Goal: Task Accomplishment & Management: Complete application form

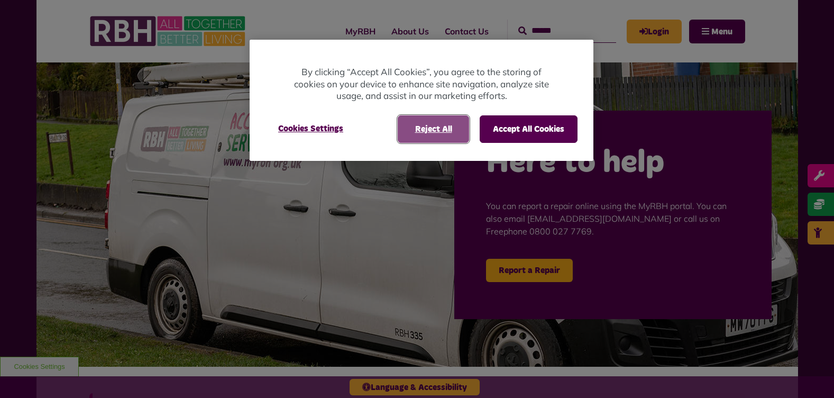
click at [430, 125] on button "Reject All" at bounding box center [433, 128] width 71 height 27
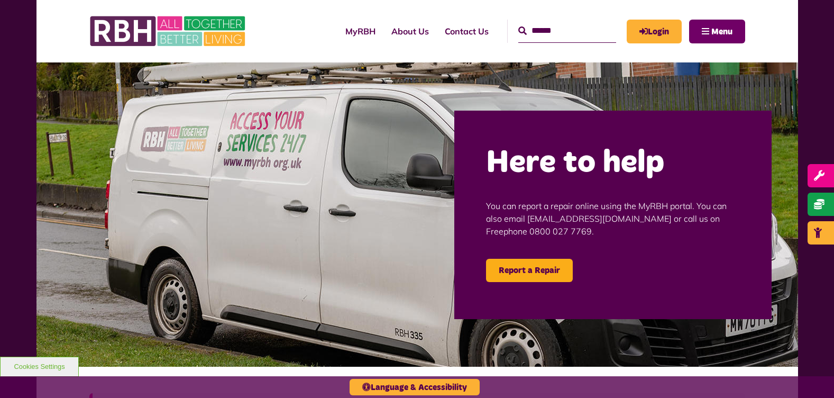
click at [713, 34] on span "Menu" at bounding box center [721, 31] width 21 height 8
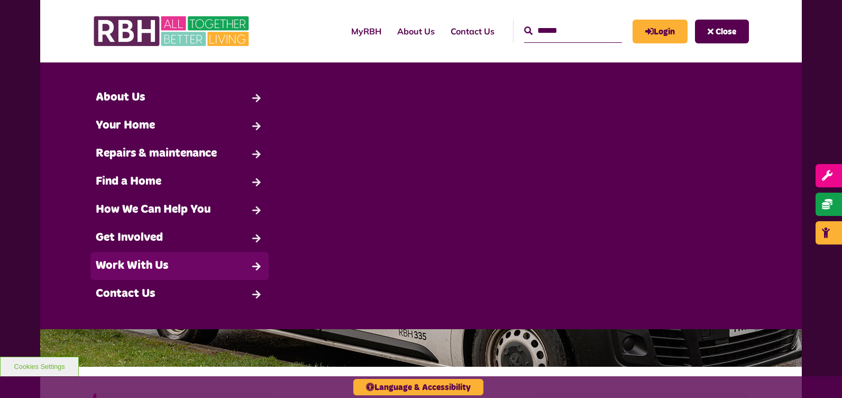
click at [162, 272] on link "Work With Us" at bounding box center [179, 266] width 178 height 28
click at [198, 267] on link "Work With Us" at bounding box center [179, 266] width 178 height 28
click at [167, 273] on link "Work With Us" at bounding box center [179, 266] width 178 height 28
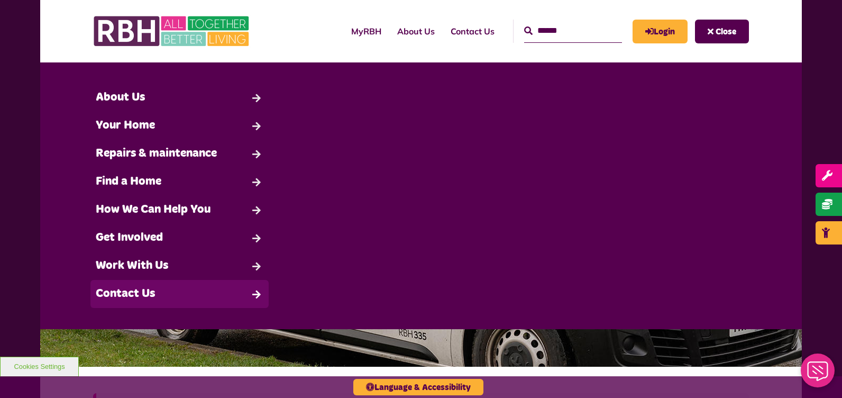
click at [160, 293] on link "Contact Us" at bounding box center [179, 294] width 178 height 28
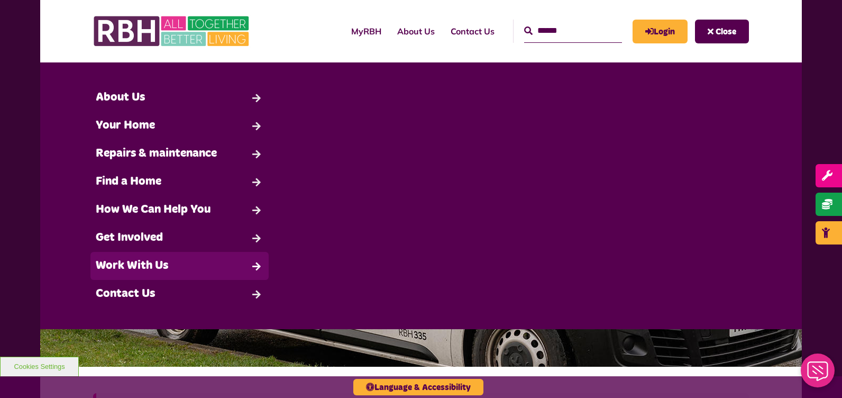
click at [155, 252] on link "Work With Us" at bounding box center [179, 266] width 178 height 28
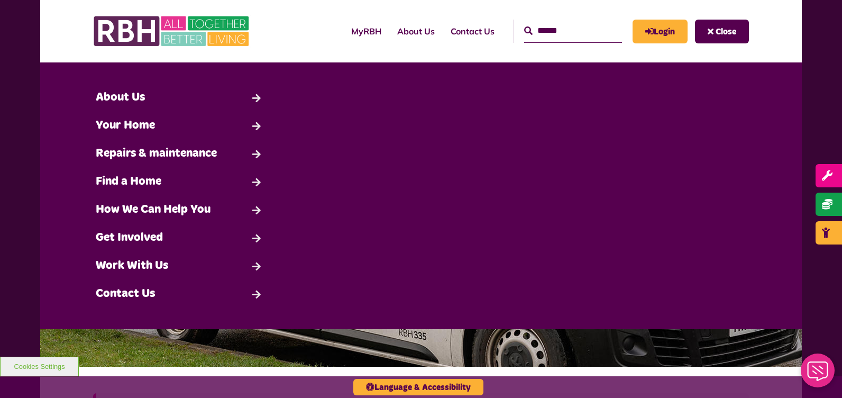
click at [712, 26] on button "Close" at bounding box center [722, 32] width 54 height 24
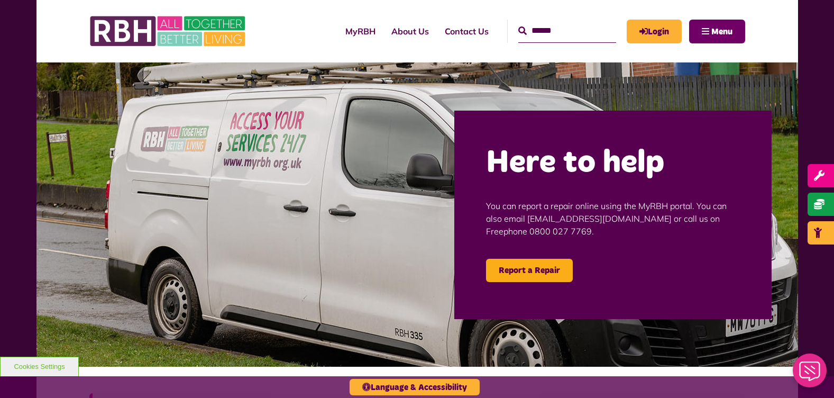
click at [707, 28] on button "Menu" at bounding box center [717, 32] width 56 height 24
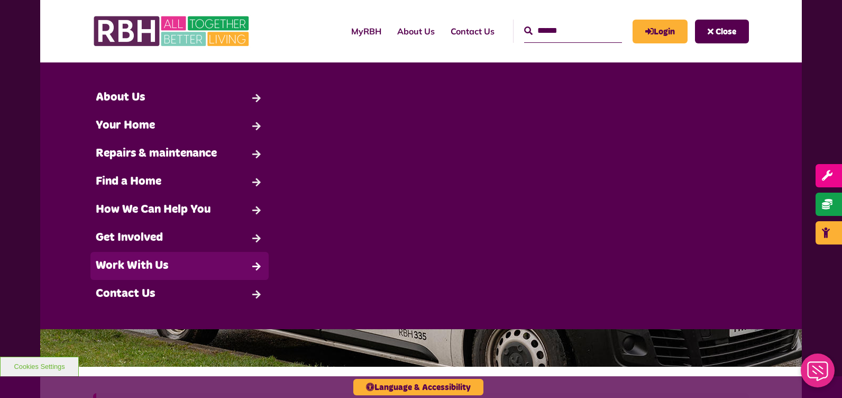
click at [163, 254] on link "Work With Us" at bounding box center [179, 266] width 178 height 28
click at [146, 262] on link "Work With Us" at bounding box center [179, 266] width 178 height 28
click at [145, 262] on link "Work With Us" at bounding box center [179, 266] width 178 height 28
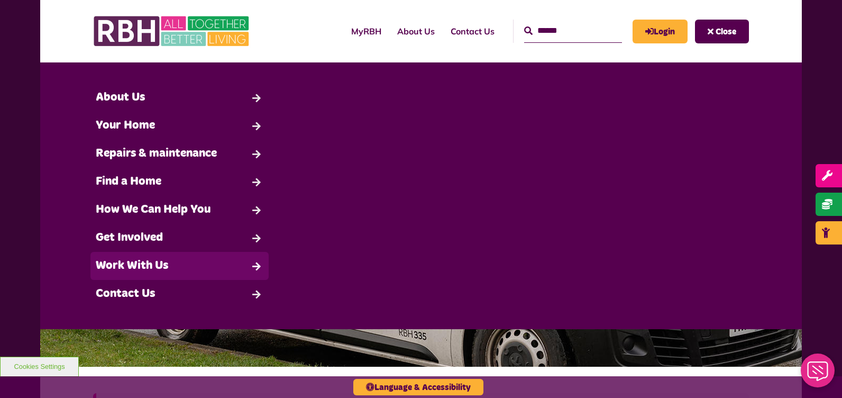
click at [143, 264] on link "Work With Us" at bounding box center [179, 266] width 178 height 28
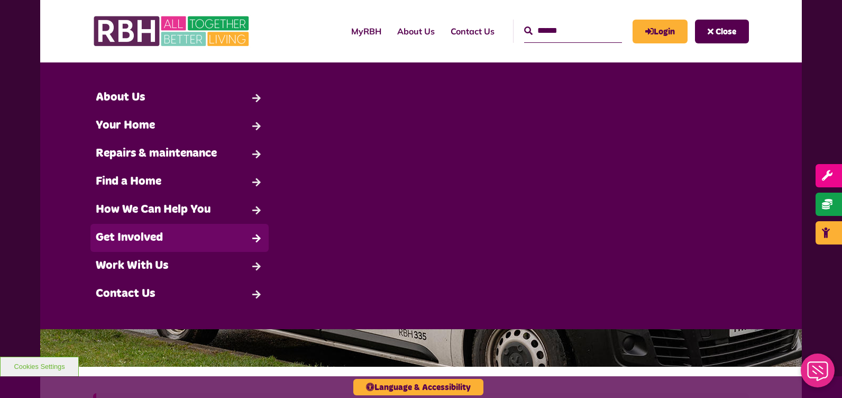
click at [148, 239] on link "Get Involved" at bounding box center [179, 238] width 178 height 28
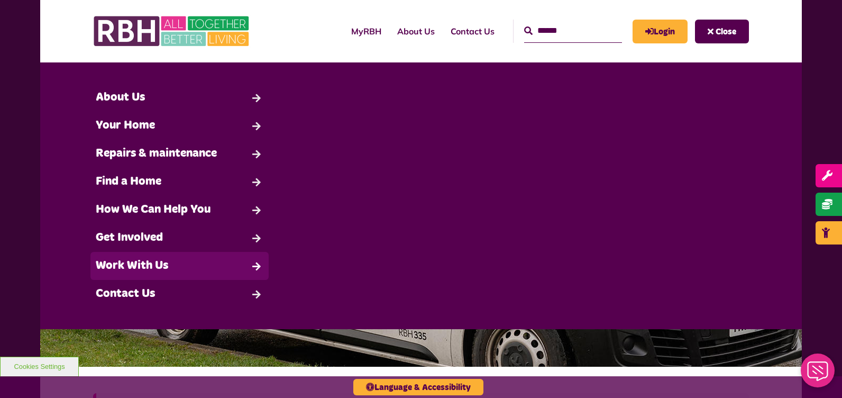
click at [149, 268] on link "Work With Us" at bounding box center [179, 266] width 178 height 28
click at [119, 271] on link "Work With Us" at bounding box center [179, 266] width 178 height 28
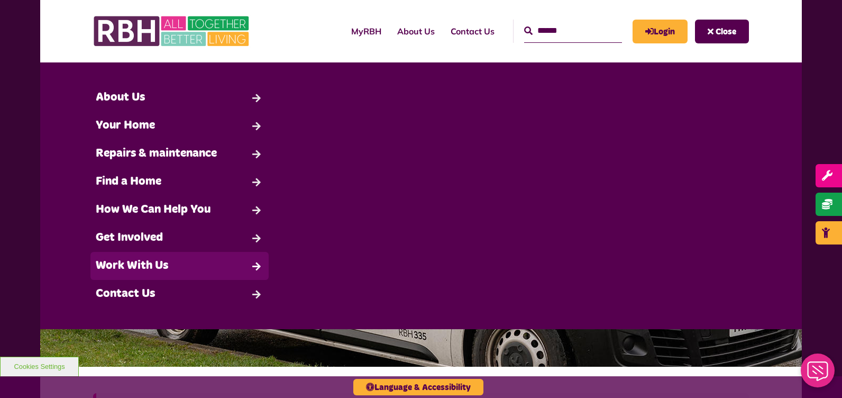
click at [119, 271] on link "Work With Us" at bounding box center [179, 266] width 178 height 28
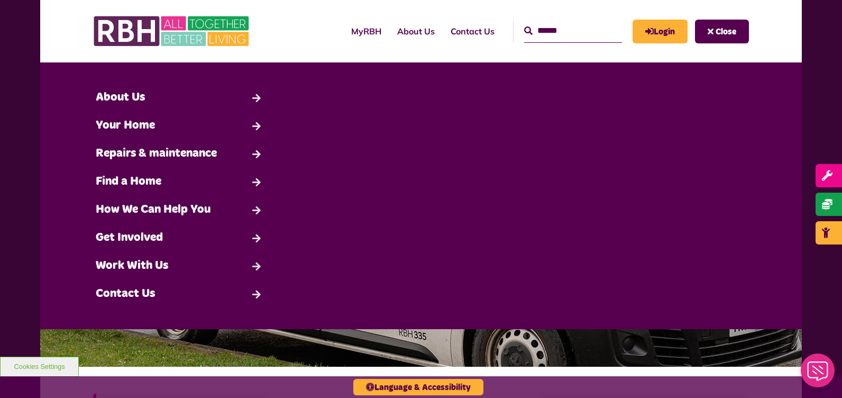
click at [705, 29] on button "Close" at bounding box center [722, 32] width 54 height 24
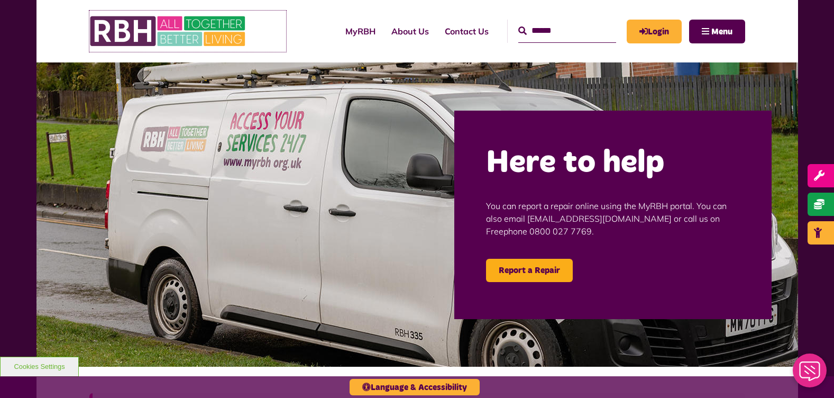
click at [96, 24] on img at bounding box center [168, 31] width 159 height 41
click at [730, 47] on div "MyRBH About Us Contact Us Search Menu" at bounding box center [515, 31] width 459 height 41
click at [727, 33] on span "Menu" at bounding box center [721, 31] width 21 height 8
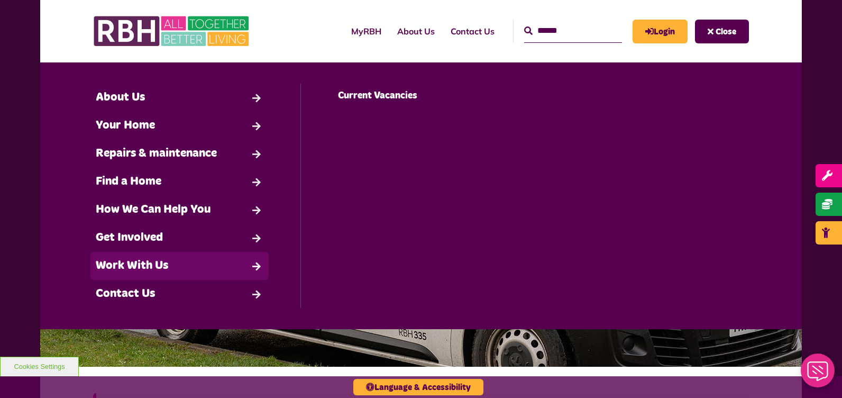
click at [169, 269] on link "Work With Us" at bounding box center [179, 266] width 178 height 28
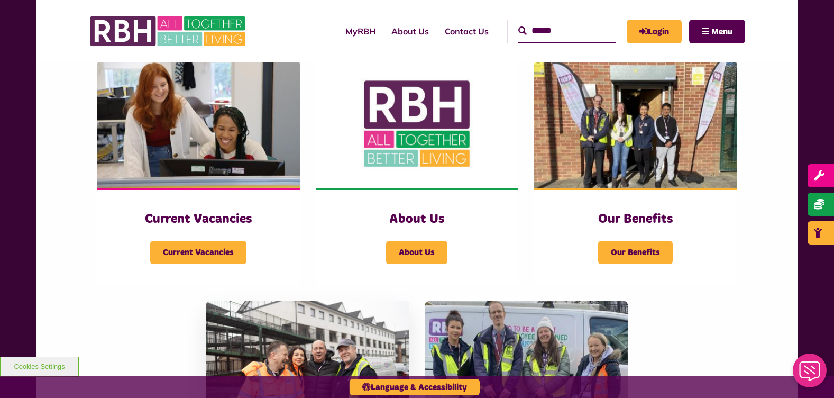
scroll to position [317, 0]
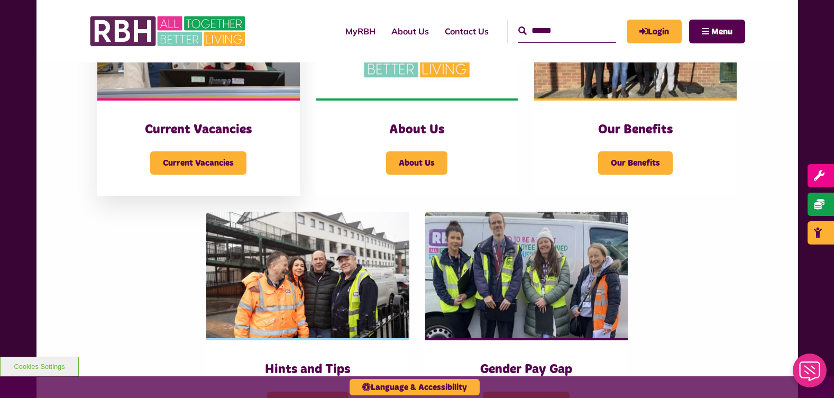
click at [206, 89] on img at bounding box center [198, 34] width 202 height 127
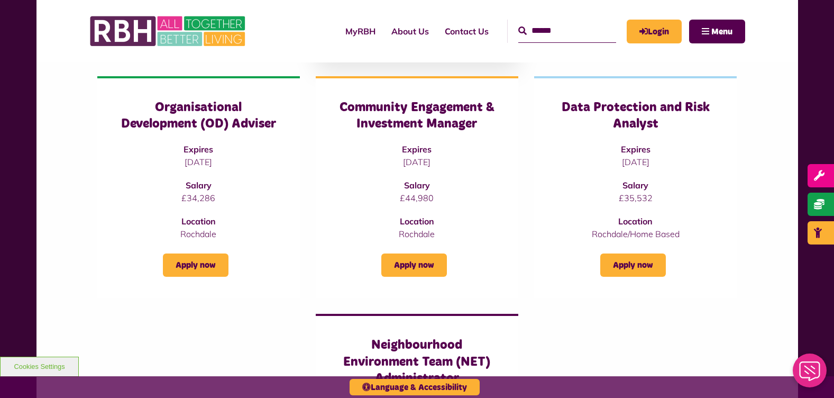
scroll to position [846, 0]
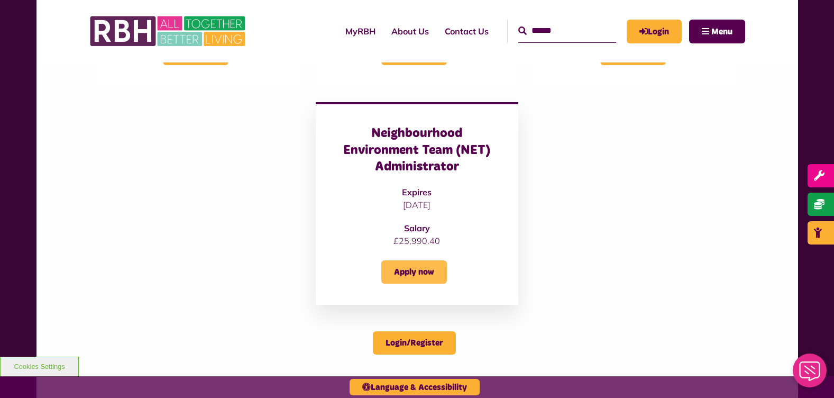
click at [420, 263] on link "Apply now" at bounding box center [414, 271] width 66 height 23
